Goal: Information Seeking & Learning: Find contact information

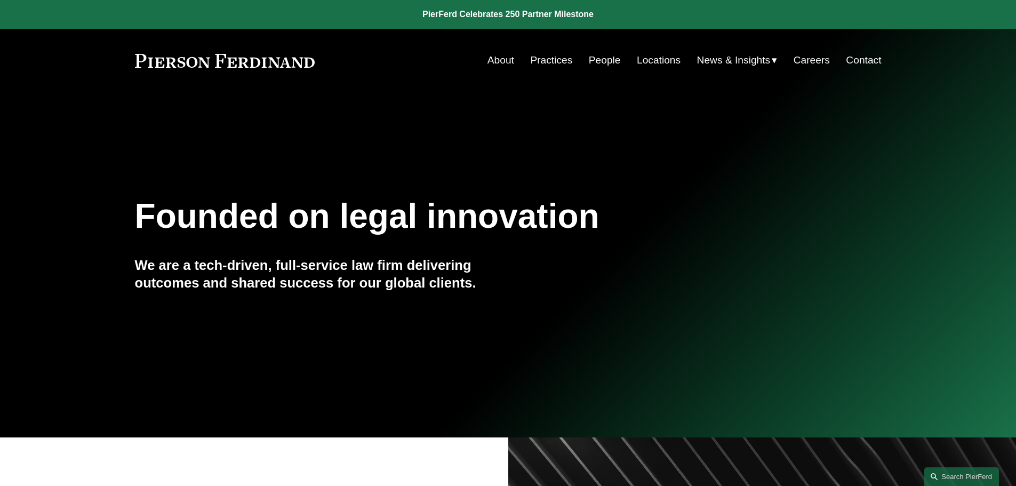
click at [602, 65] on link "People" at bounding box center [605, 60] width 32 height 20
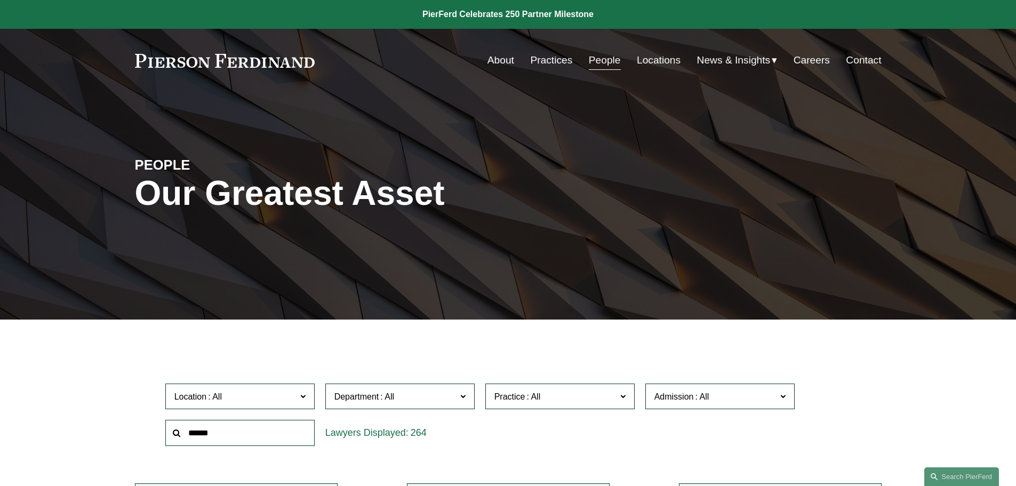
click at [234, 435] on input "text" at bounding box center [239, 433] width 149 height 26
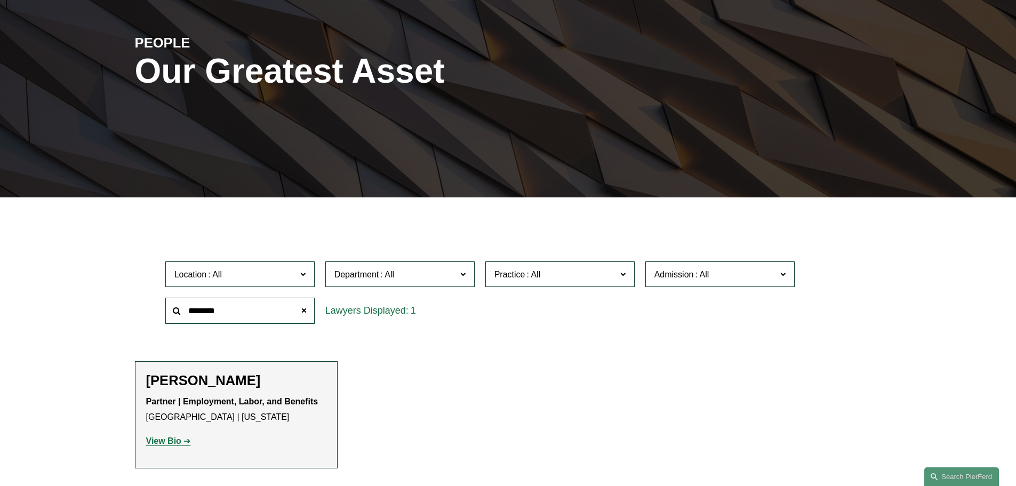
scroll to position [160, 0]
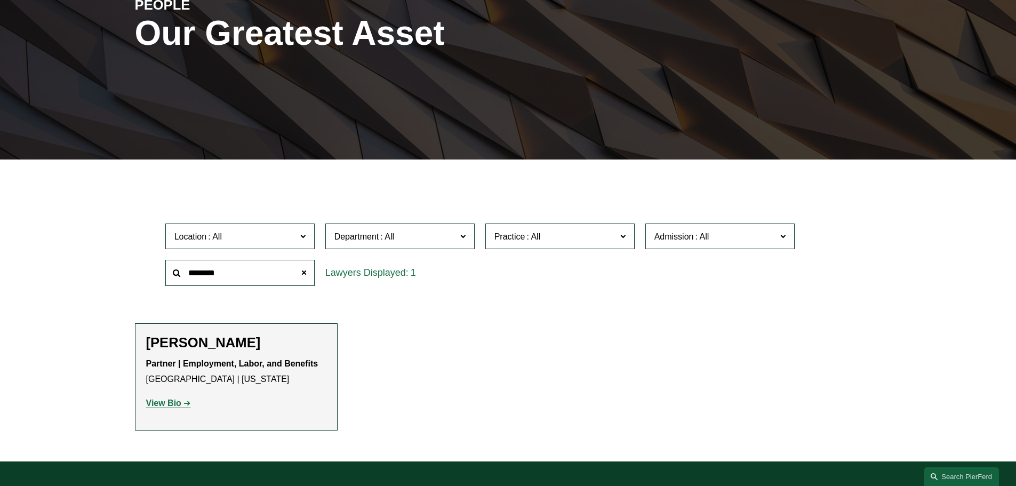
type input "********"
click at [176, 406] on strong "View Bio" at bounding box center [163, 402] width 35 height 9
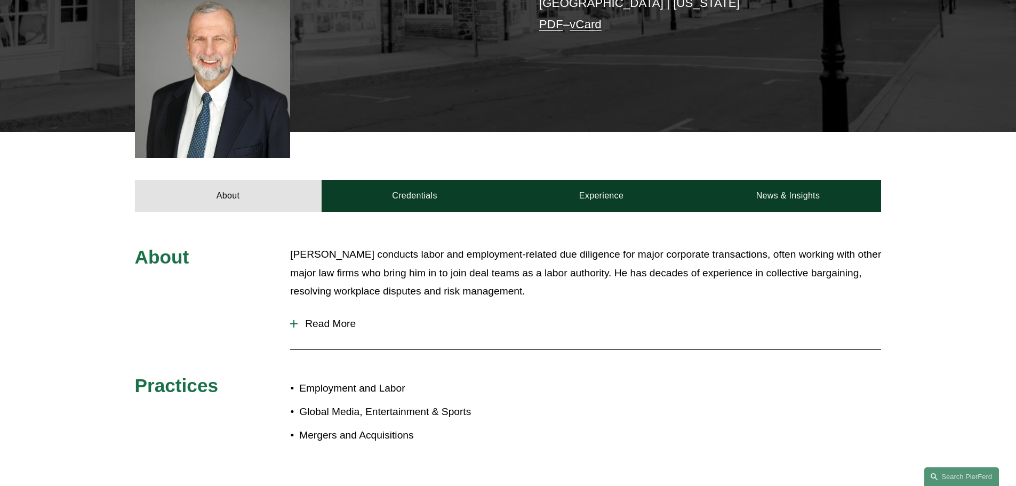
scroll to position [320, 0]
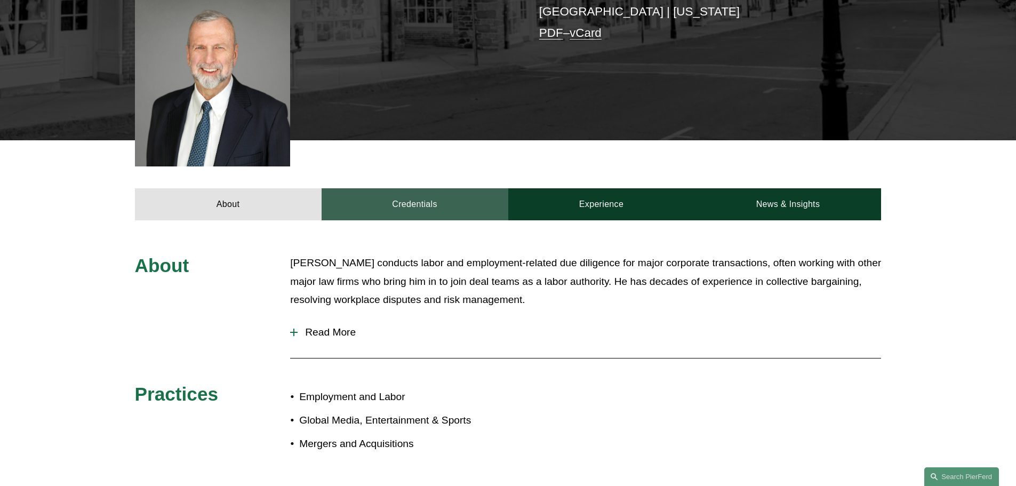
click at [429, 190] on link "Credentials" at bounding box center [415, 204] width 187 height 32
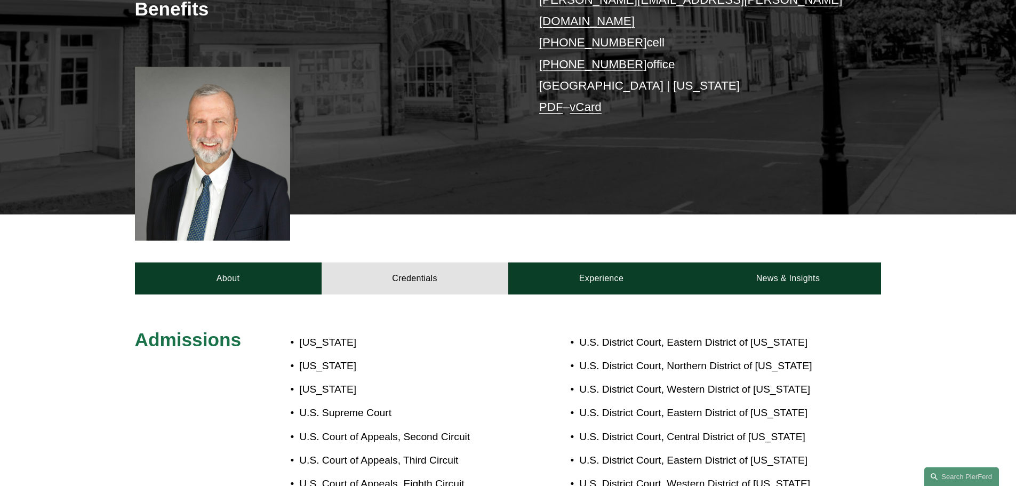
scroll to position [373, 0]
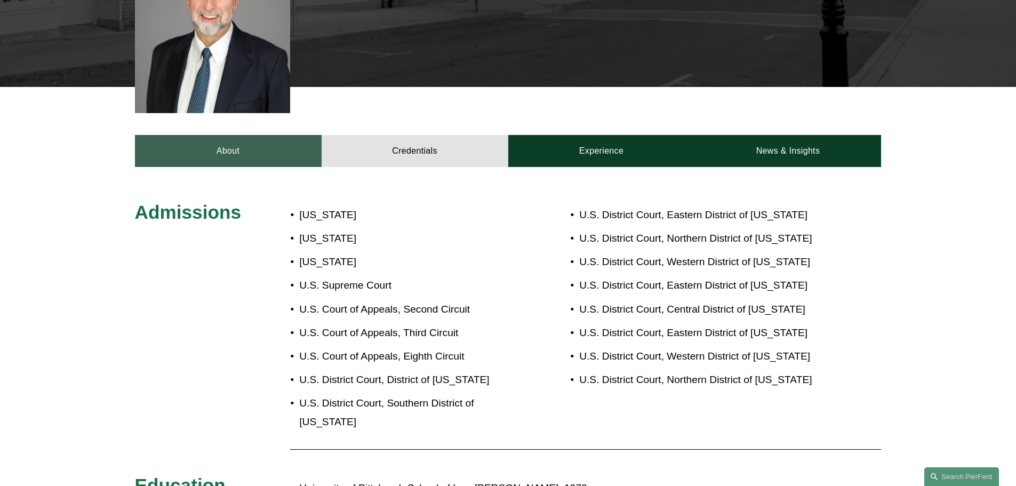
click at [240, 137] on link "About" at bounding box center [228, 151] width 187 height 32
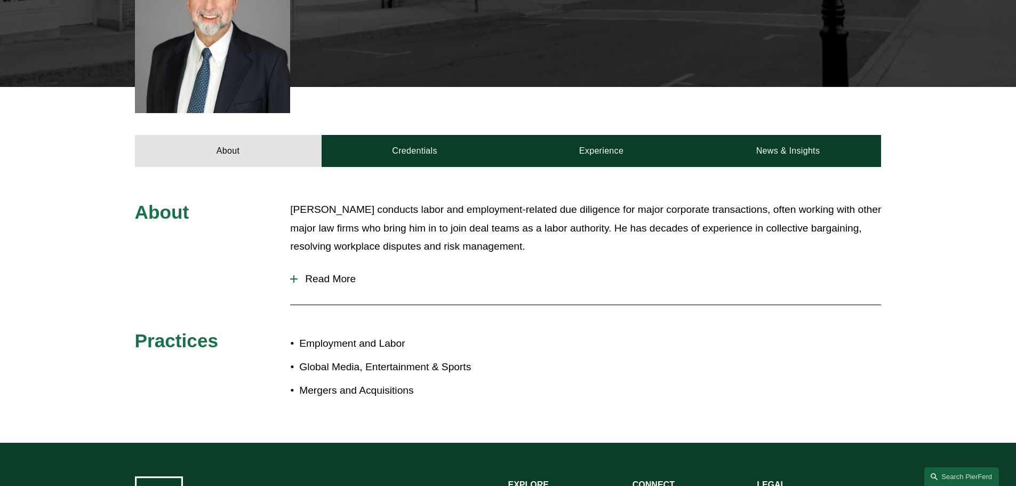
click at [289, 261] on div "About Jerry conducts labor and employment-related due diligence for major corpo…" at bounding box center [508, 305] width 1016 height 209
click at [296, 275] on div at bounding box center [293, 278] width 7 height 7
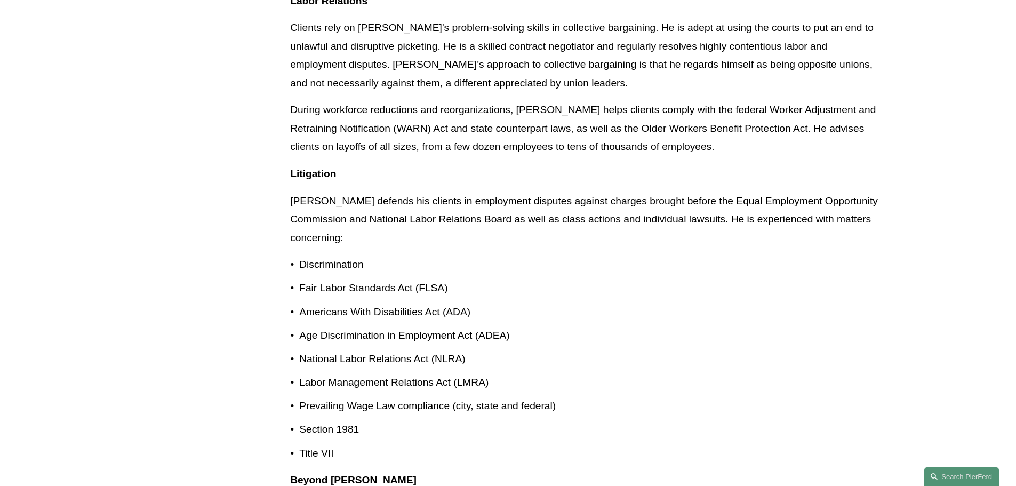
scroll to position [800, 0]
